Goal: Task Accomplishment & Management: Use online tool/utility

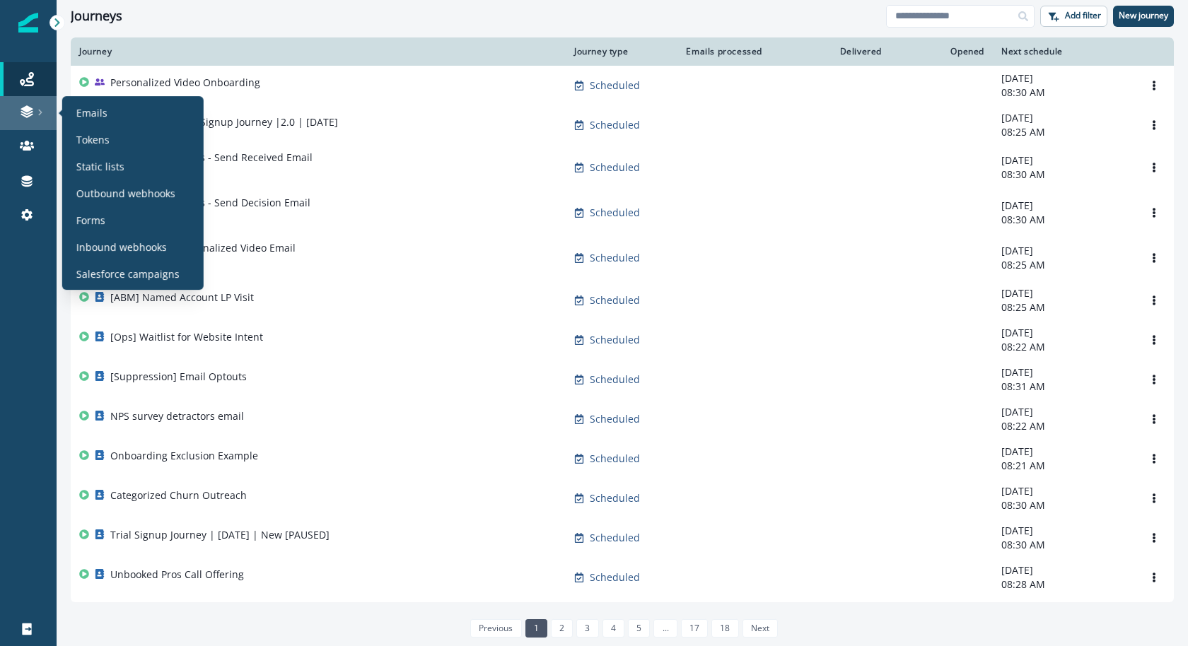
click at [33, 103] on link at bounding box center [28, 113] width 57 height 34
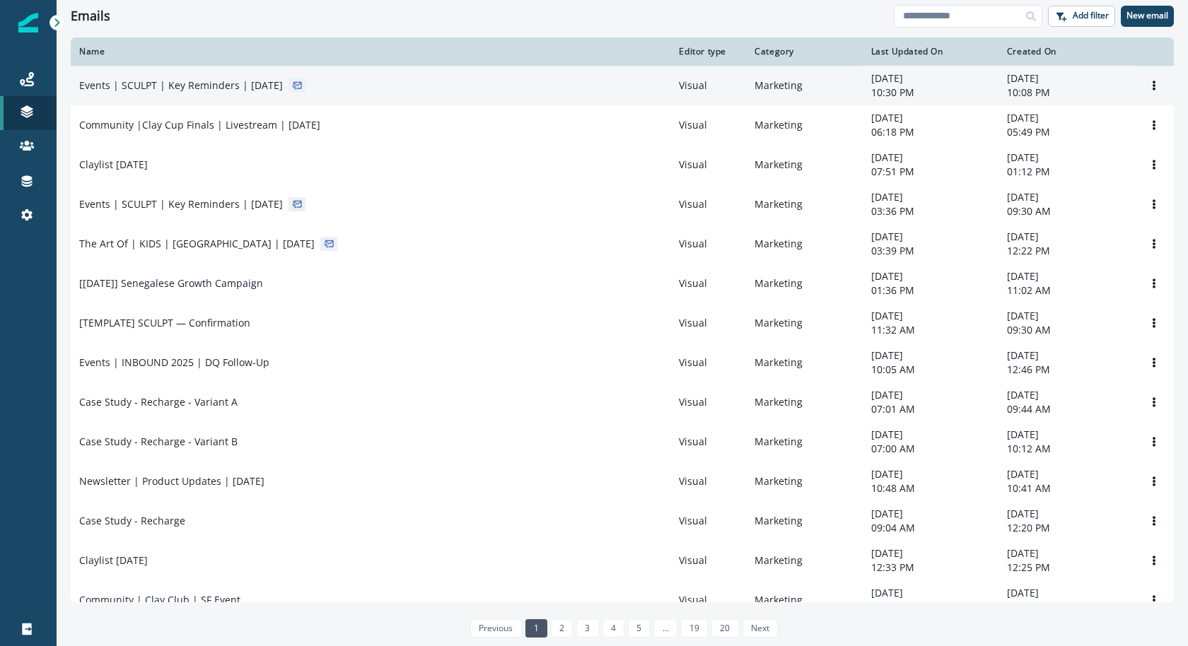
click at [218, 91] on p "Events | SCULPT | Key Reminders | [DATE]" at bounding box center [181, 86] width 204 height 14
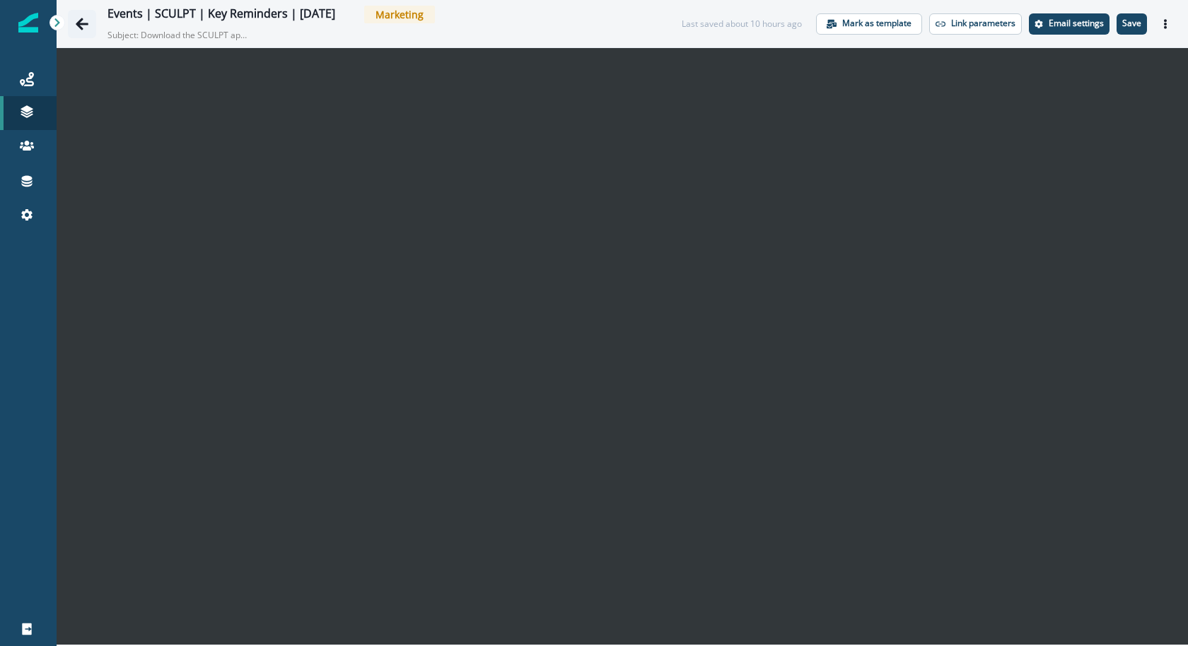
click at [69, 16] on button "Go back" at bounding box center [82, 24] width 28 height 28
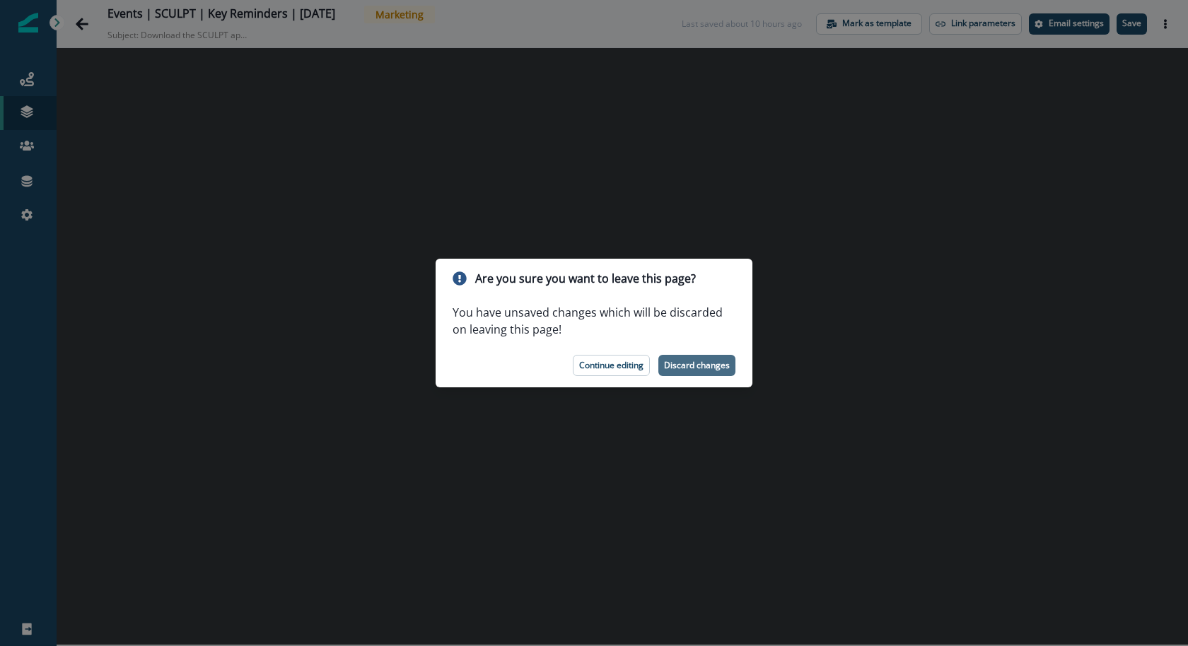
click at [687, 368] on p "Discard changes" at bounding box center [697, 366] width 66 height 10
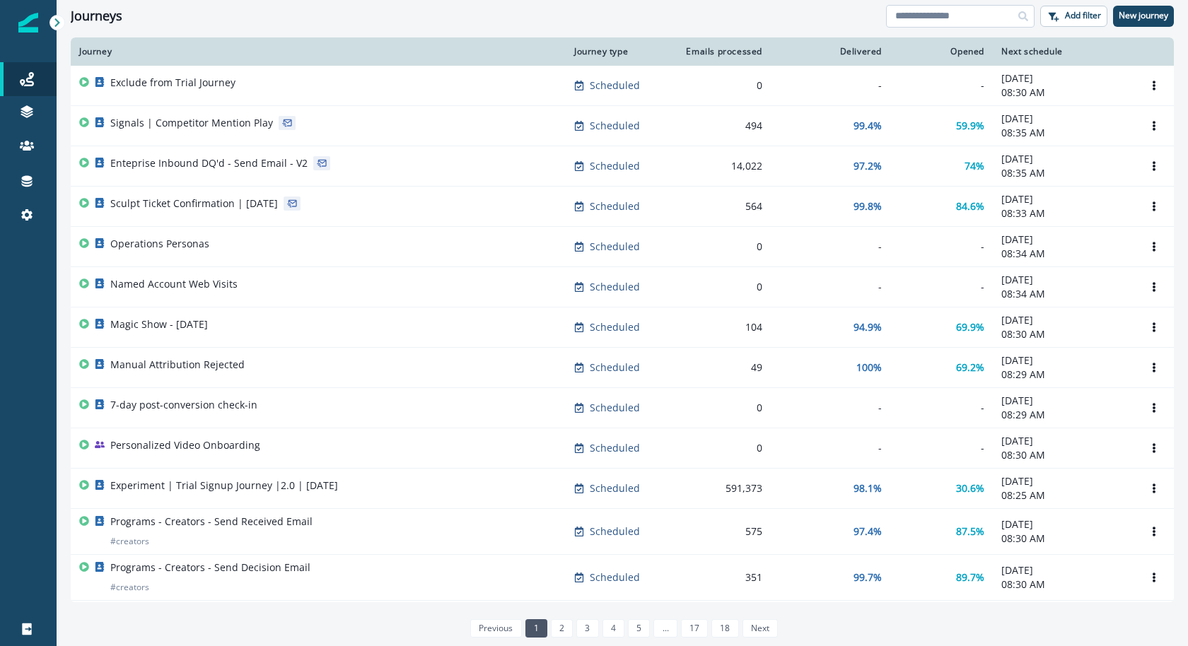
click at [970, 13] on input at bounding box center [960, 16] width 149 height 23
type input "******"
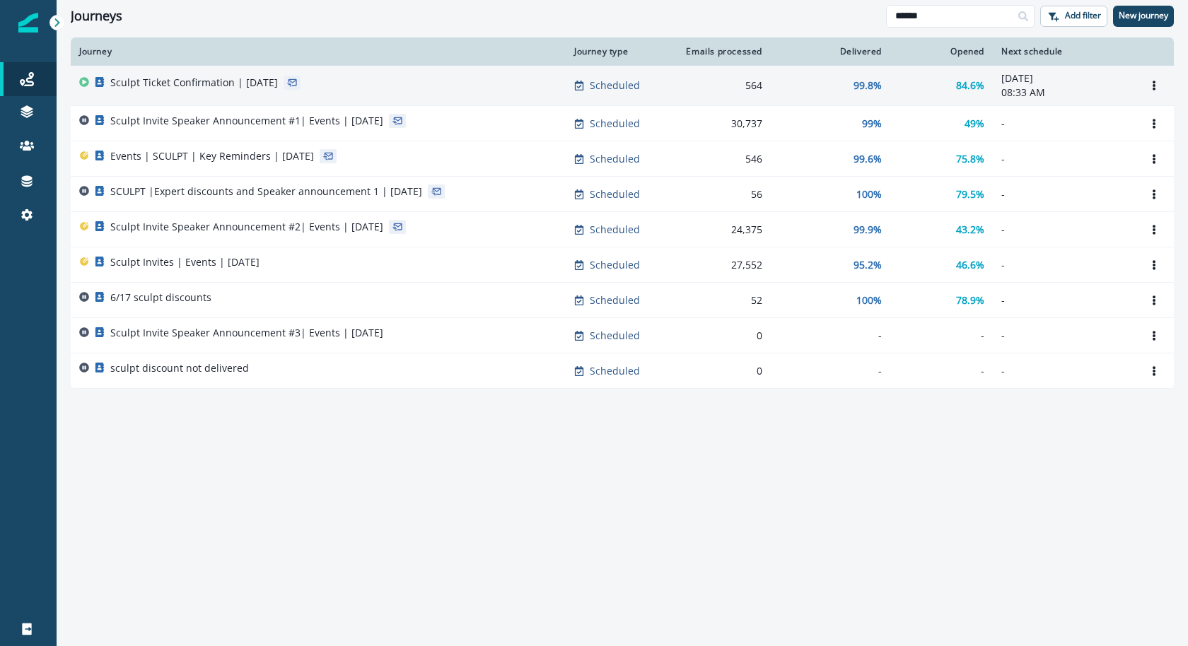
click at [483, 72] on td "Sculpt Ticket Confirmation | May 2025" at bounding box center [318, 86] width 495 height 40
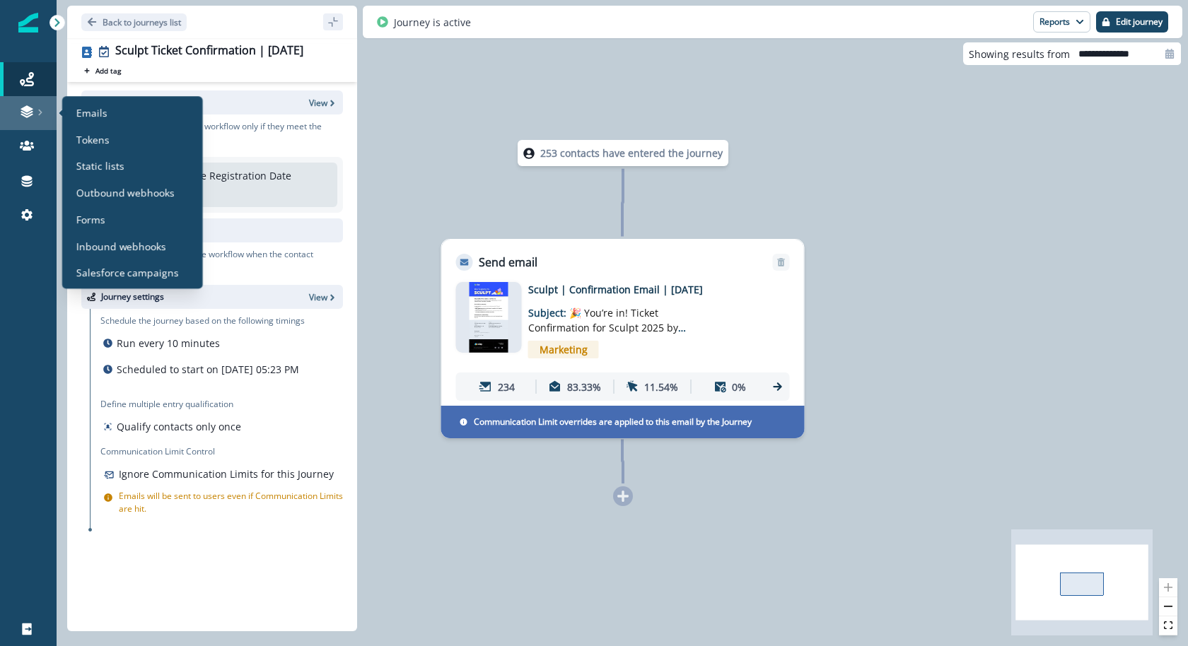
click at [6, 108] on div at bounding box center [28, 112] width 45 height 14
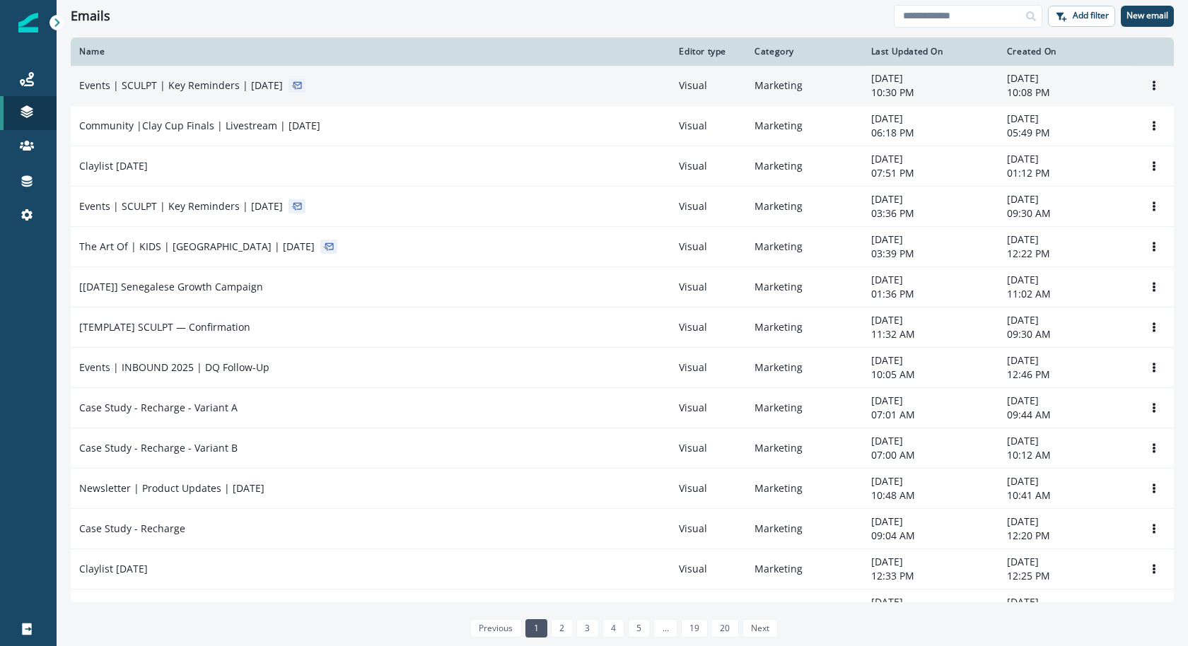
click at [154, 88] on p "Events | SCULPT | Key Reminders | [DATE]" at bounding box center [181, 86] width 204 height 14
